Goal: Find specific page/section

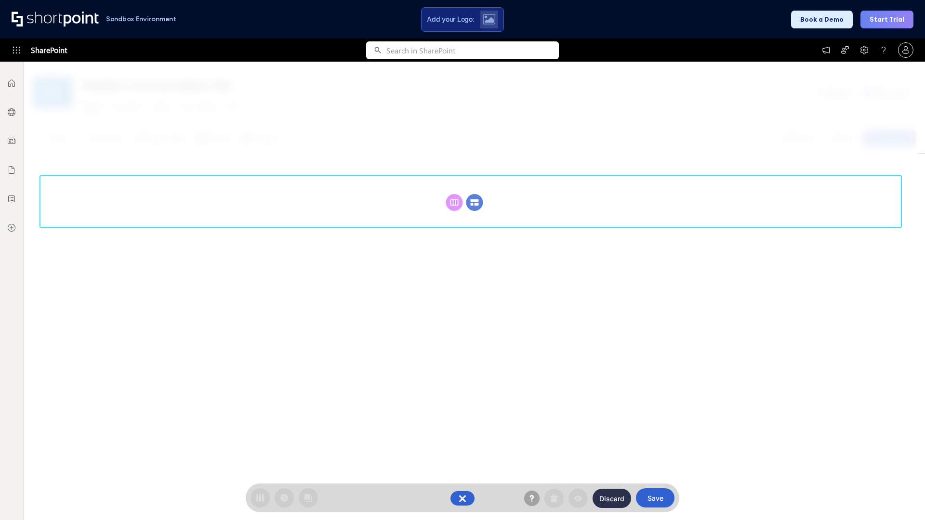
scroll to position [132, 0]
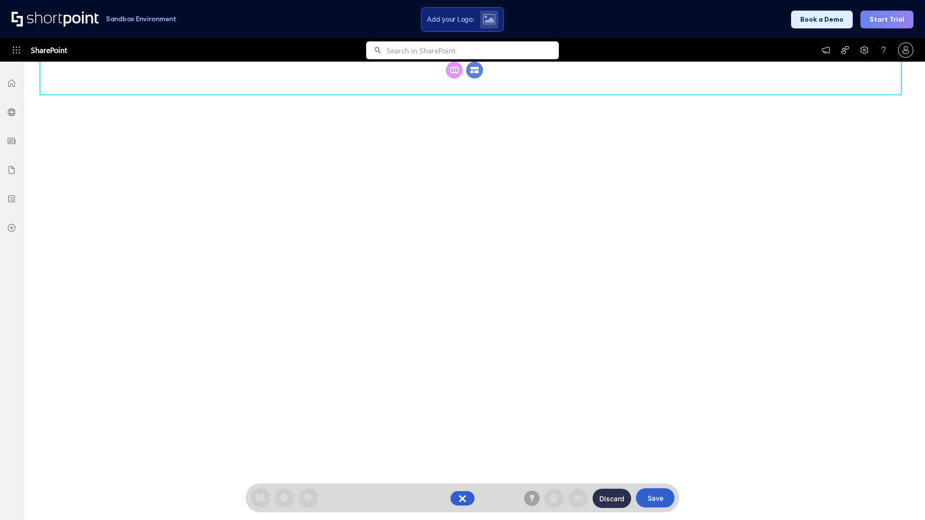
click at [474, 79] on circle at bounding box center [474, 70] width 17 height 17
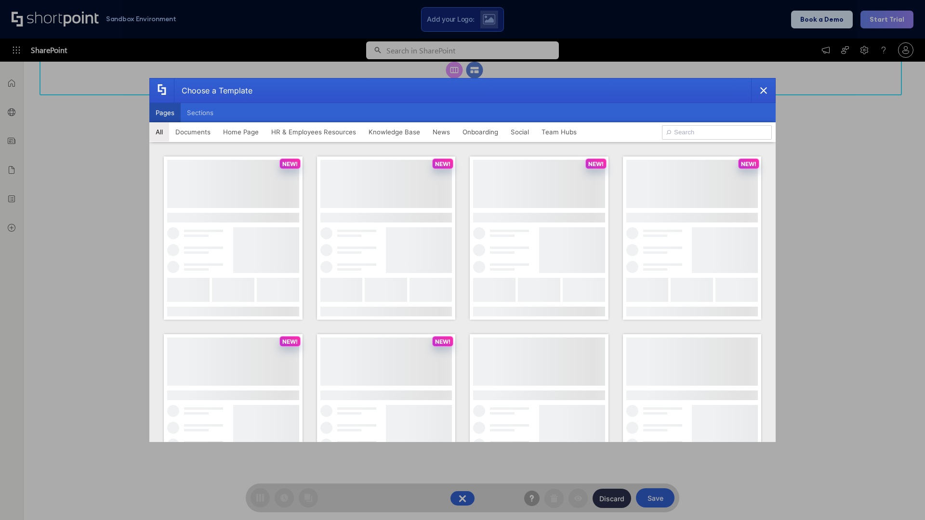
scroll to position [0, 0]
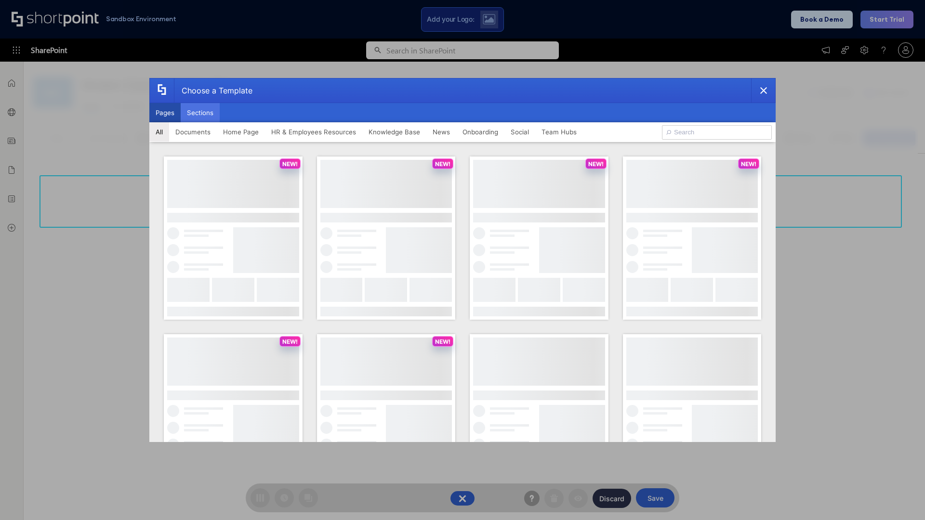
click at [200, 113] on button "Sections" at bounding box center [200, 112] width 39 height 19
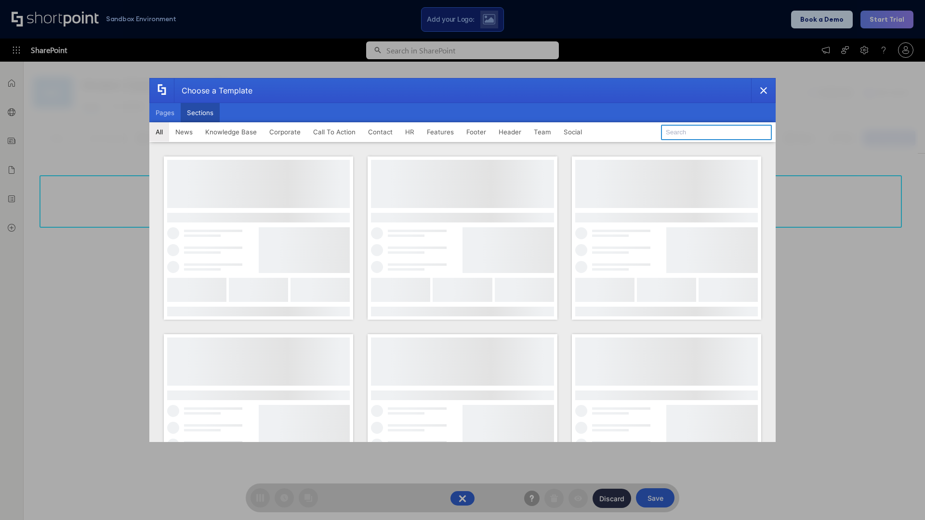
type input "FAQ 5"
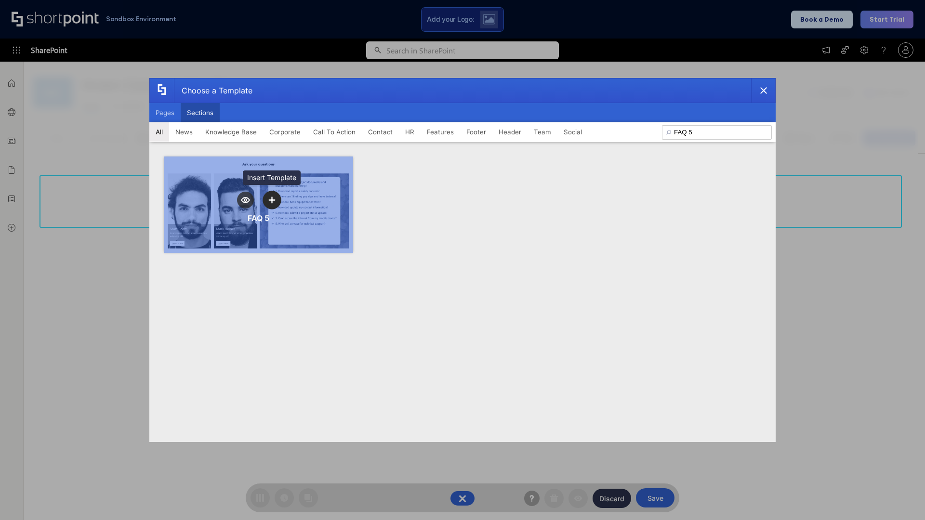
click at [272, 200] on icon "template selector" at bounding box center [271, 200] width 7 height 7
